Goal: Check status: Check status

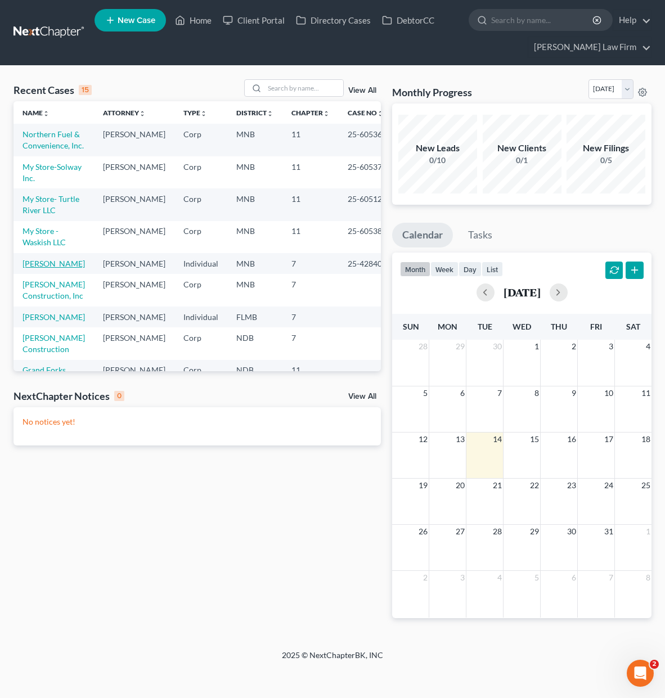
click at [39, 268] on link "[PERSON_NAME]" at bounding box center [53, 264] width 62 height 10
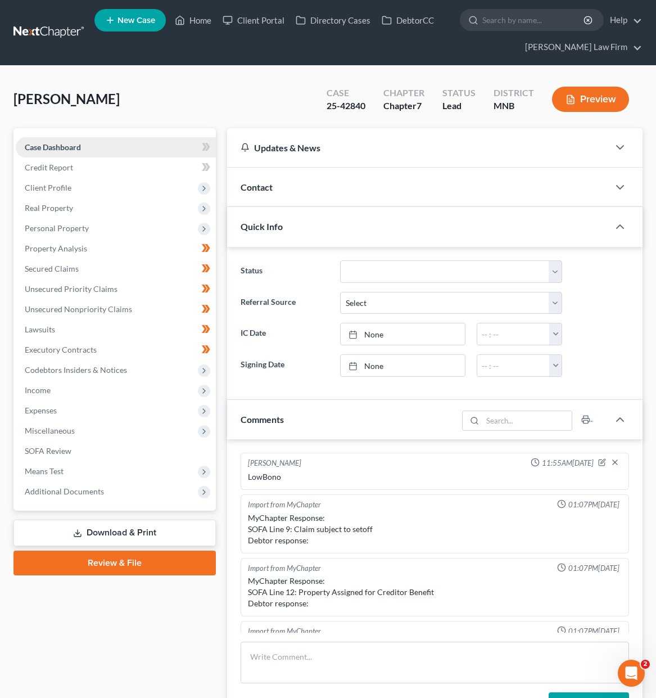
scroll to position [237, 0]
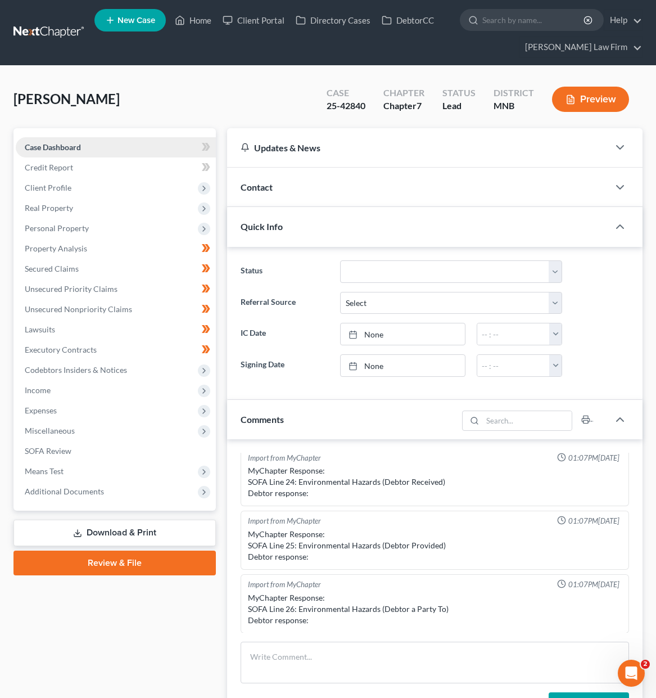
click at [60, 144] on span "Case Dashboard" at bounding box center [53, 147] width 56 height 10
click at [206, 494] on icon at bounding box center [204, 491] width 9 height 9
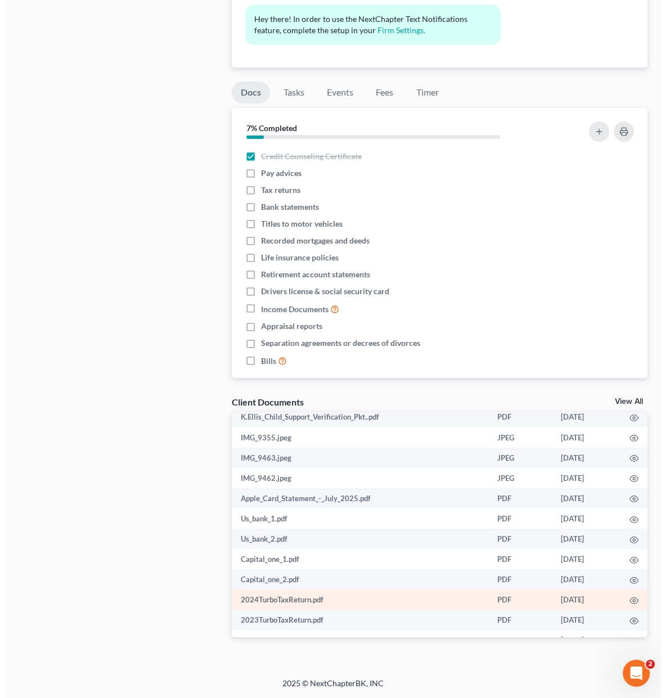
scroll to position [567, 0]
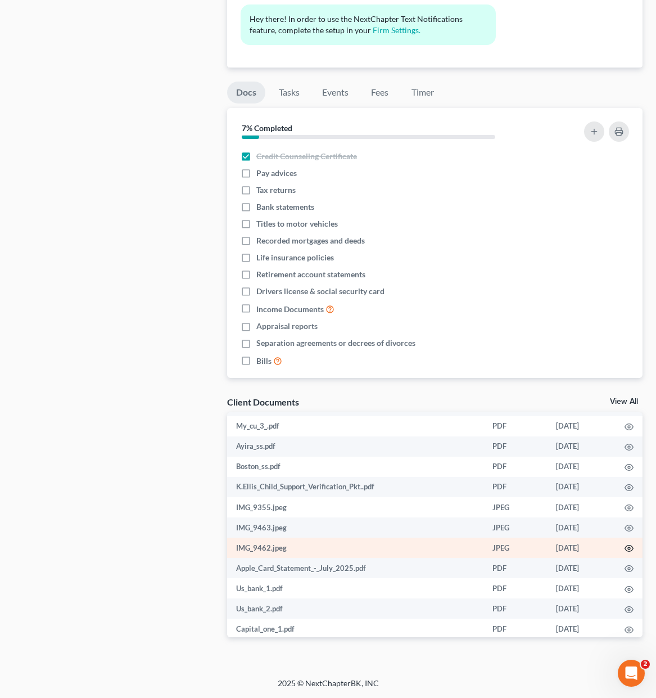
click at [625, 550] on icon "button" at bounding box center [629, 548] width 9 height 9
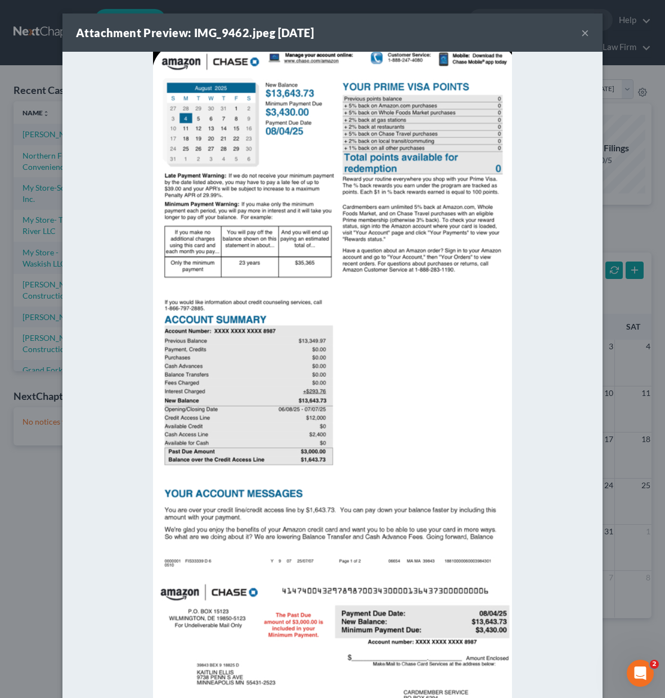
click at [581, 31] on button "×" at bounding box center [585, 32] width 8 height 13
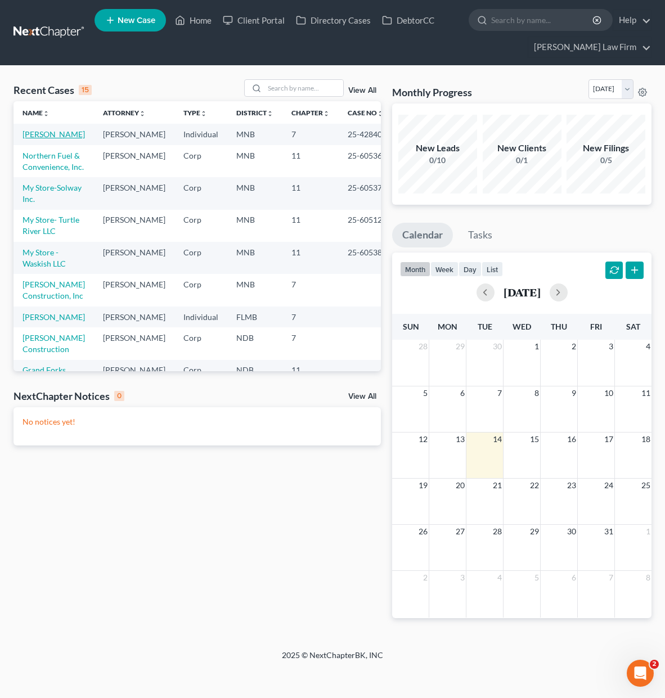
click at [33, 137] on link "[PERSON_NAME]" at bounding box center [53, 134] width 62 height 10
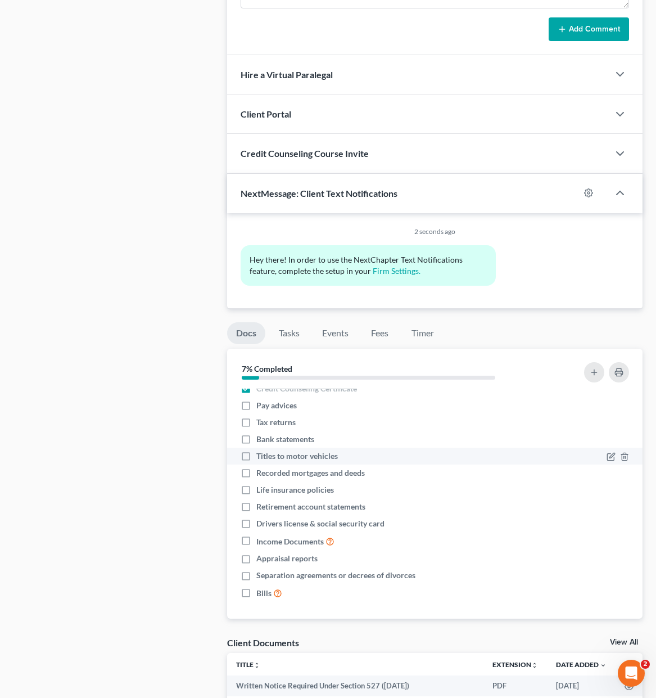
scroll to position [10, 0]
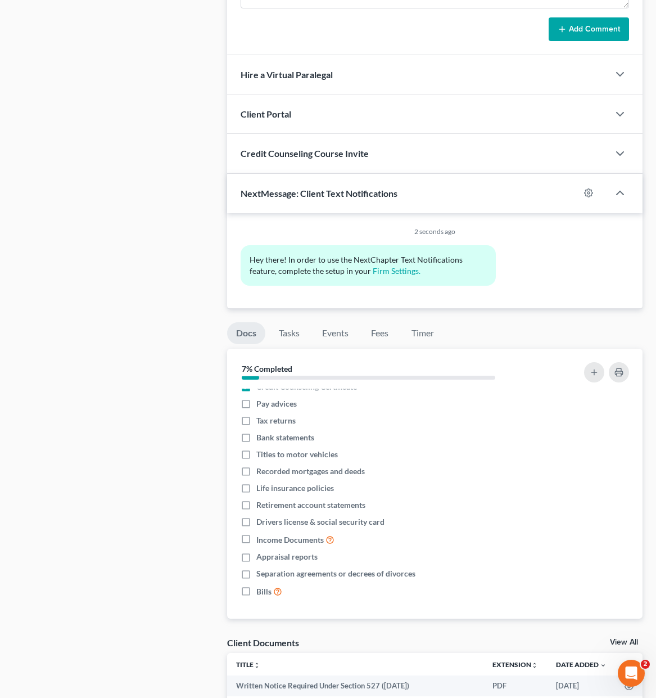
click at [630, 311] on html "Home New Case Client Portal Directory Cases DebtorCC [PERSON_NAME] Law Firm [EM…" at bounding box center [328, 131] width 656 height 1613
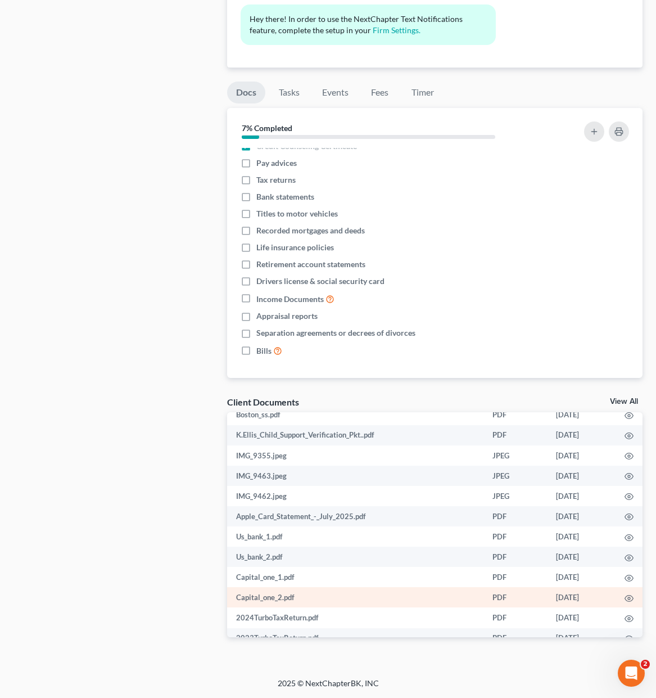
scroll to position [562, 0]
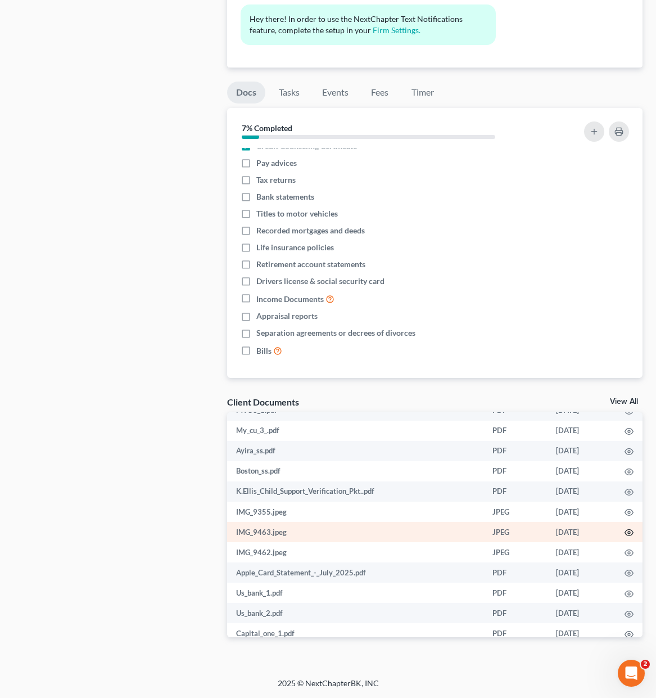
click at [625, 533] on icon "button" at bounding box center [629, 532] width 9 height 9
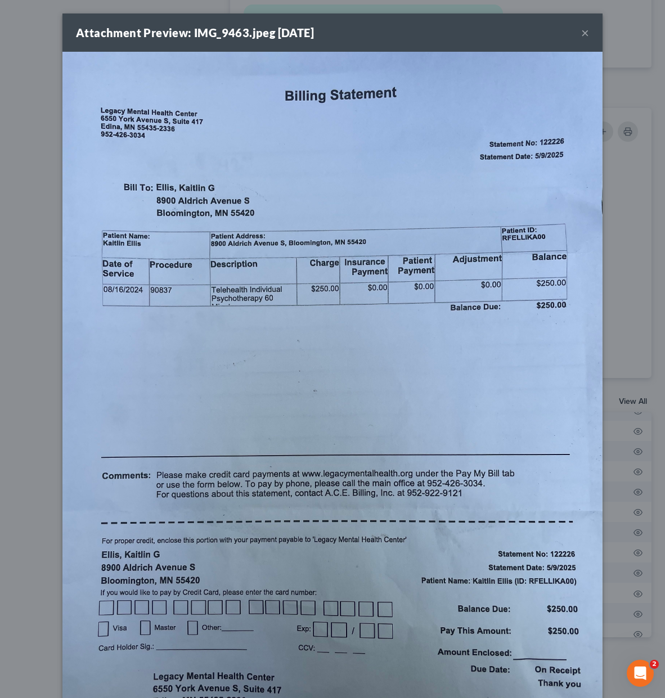
click at [581, 30] on button "×" at bounding box center [585, 32] width 8 height 13
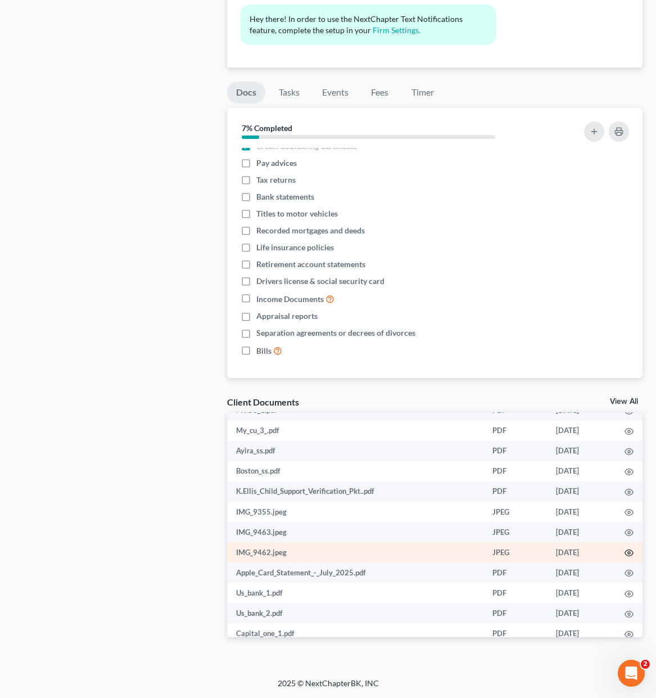
click at [628, 552] on circle "button" at bounding box center [629, 553] width 2 height 2
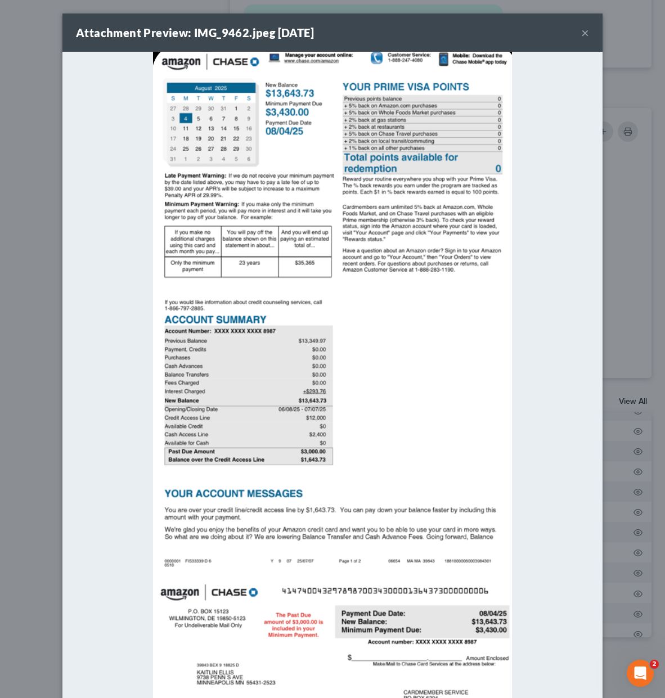
click at [581, 32] on button "×" at bounding box center [585, 32] width 8 height 13
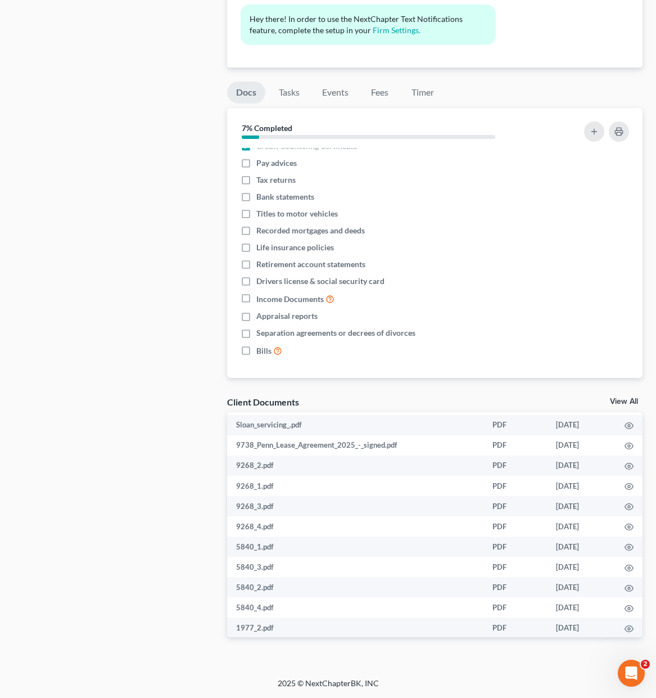
scroll to position [4, 0]
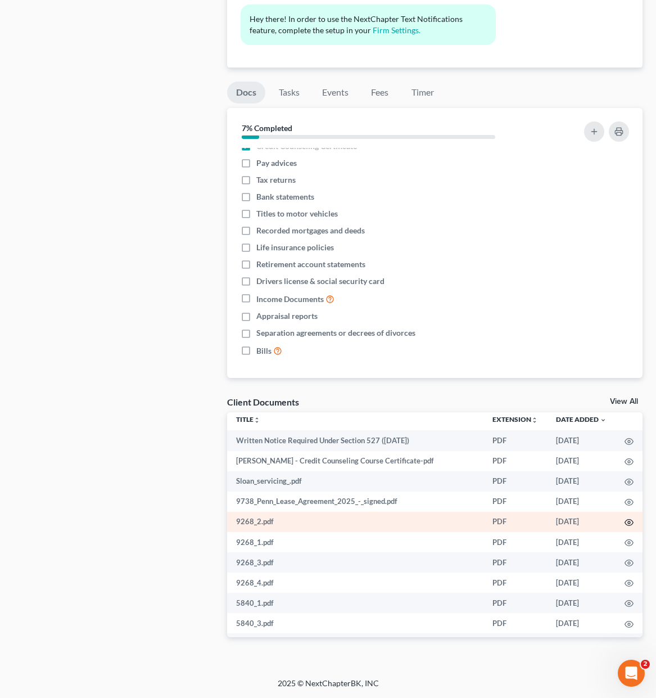
click at [625, 522] on icon "button" at bounding box center [629, 522] width 9 height 9
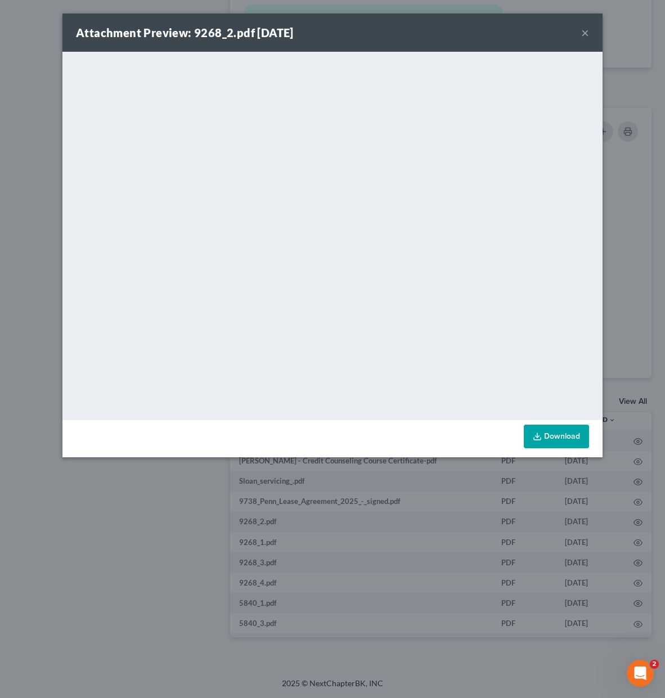
click at [585, 36] on button "×" at bounding box center [585, 32] width 8 height 13
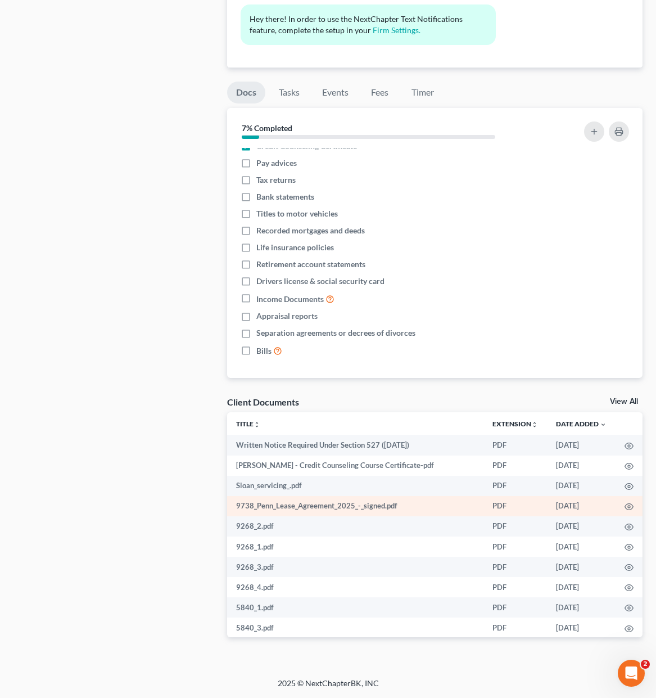
scroll to position [169, 0]
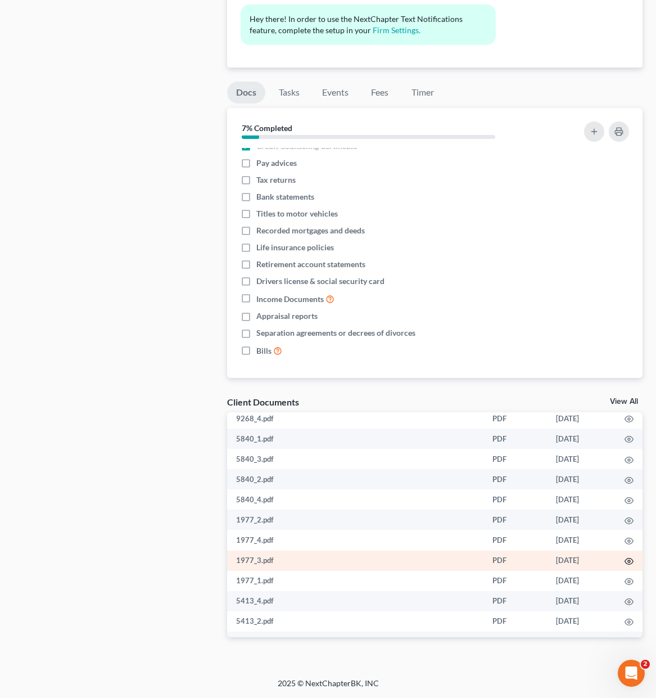
click at [625, 562] on icon "button" at bounding box center [629, 561] width 9 height 9
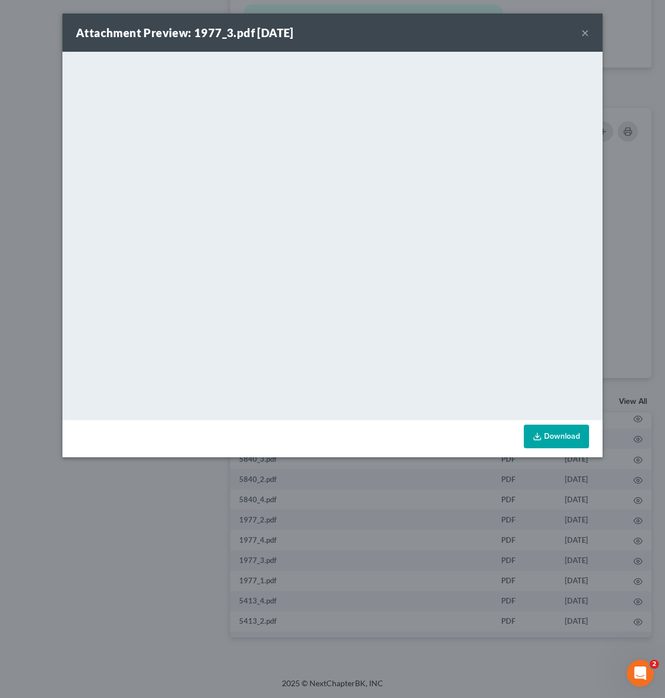
click at [588, 32] on button "×" at bounding box center [585, 32] width 8 height 13
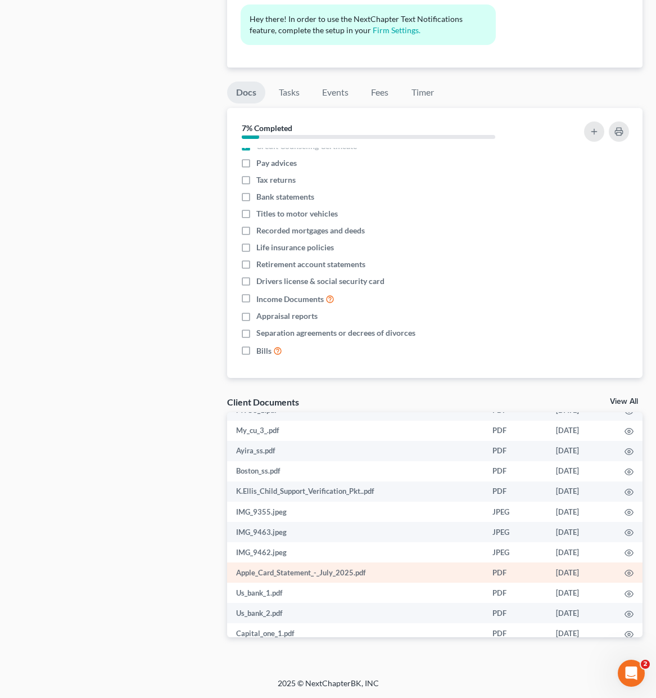
scroll to position [675, 0]
